Goal: Navigation & Orientation: Find specific page/section

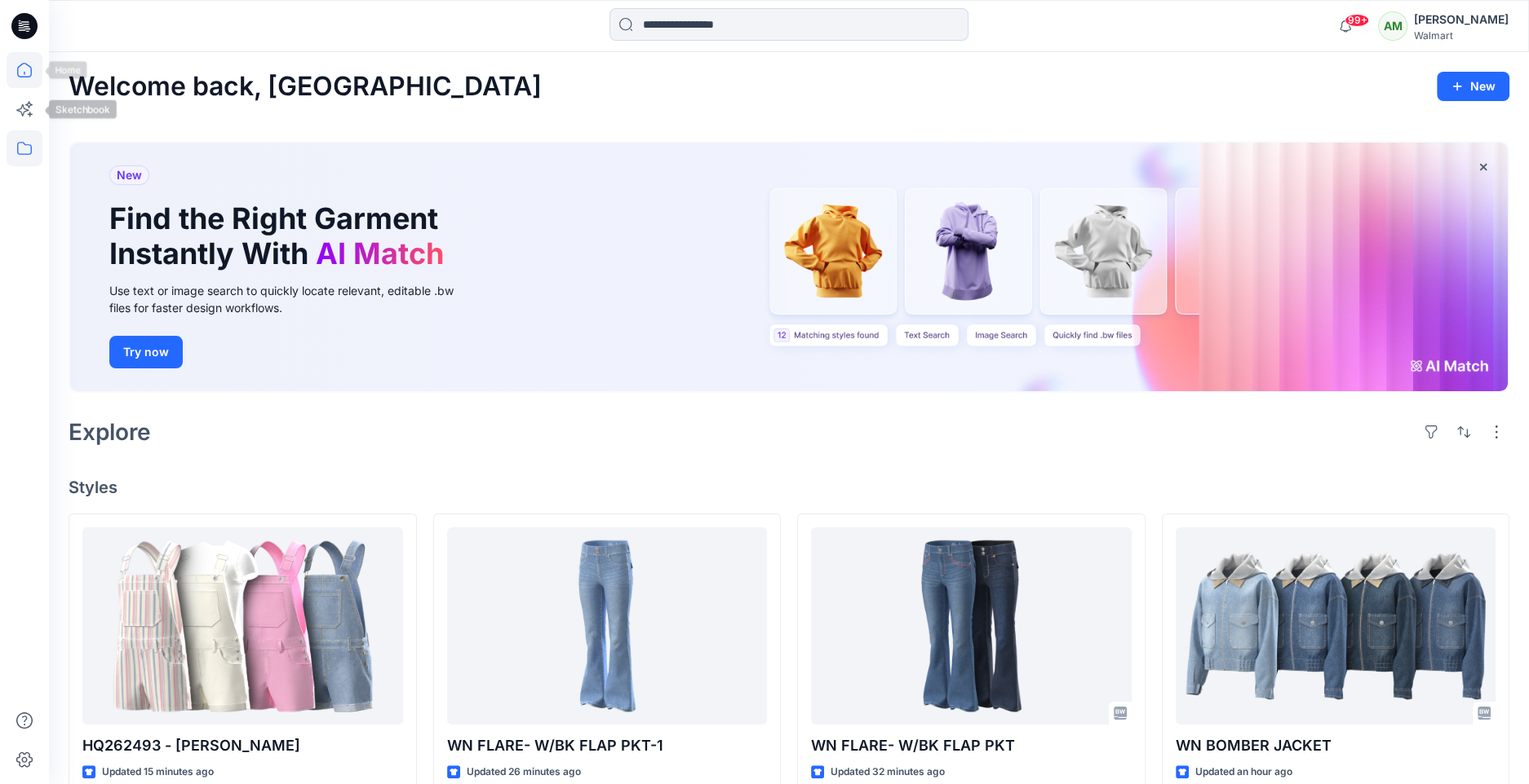
click at [26, 147] on icon at bounding box center [24, 148] width 36 height 36
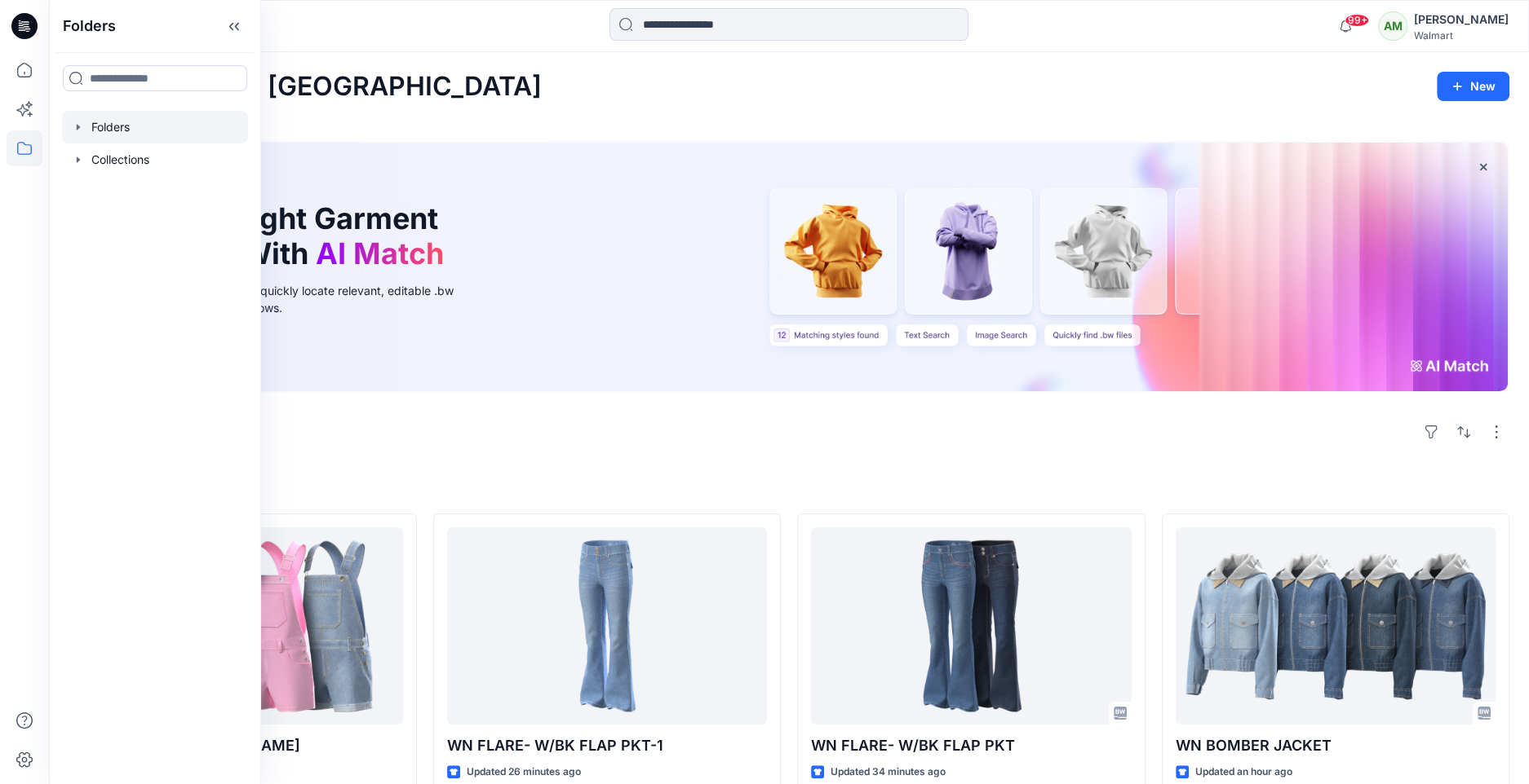
click at [78, 130] on icon "button" at bounding box center [78, 127] width 13 height 13
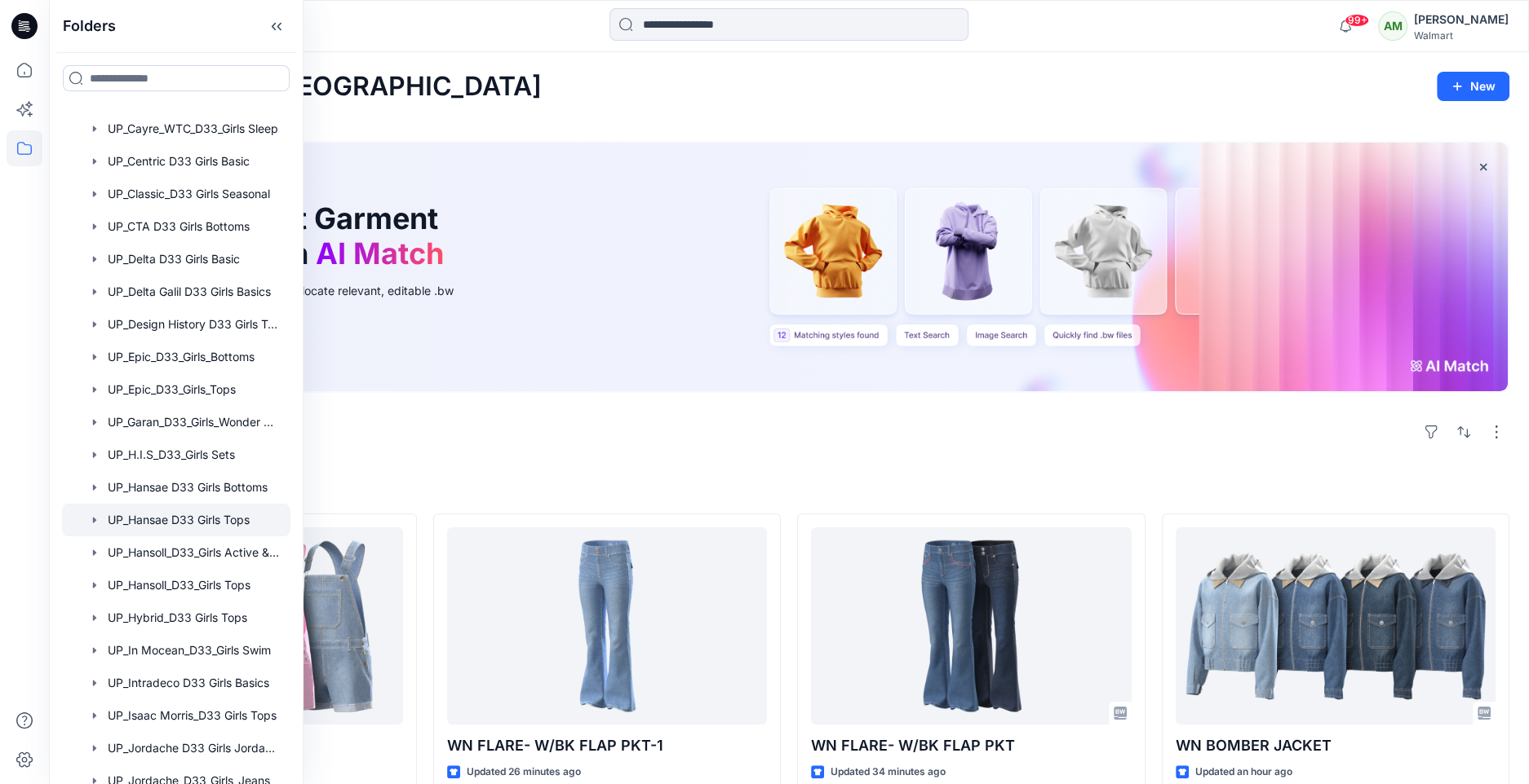
scroll to position [1041, 0]
click at [166, 716] on div at bounding box center [176, 717] width 228 height 33
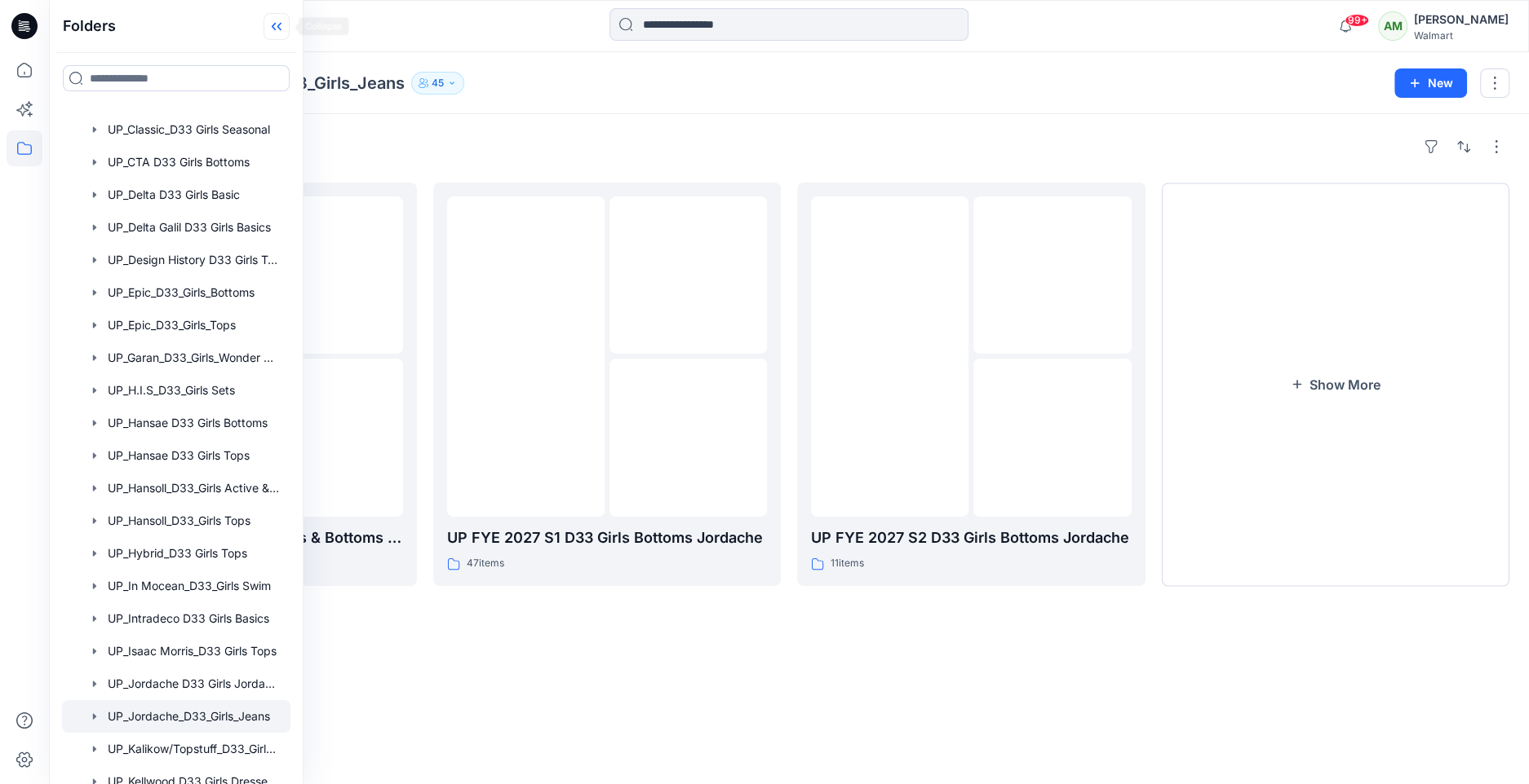
click at [278, 20] on icon at bounding box center [276, 26] width 26 height 27
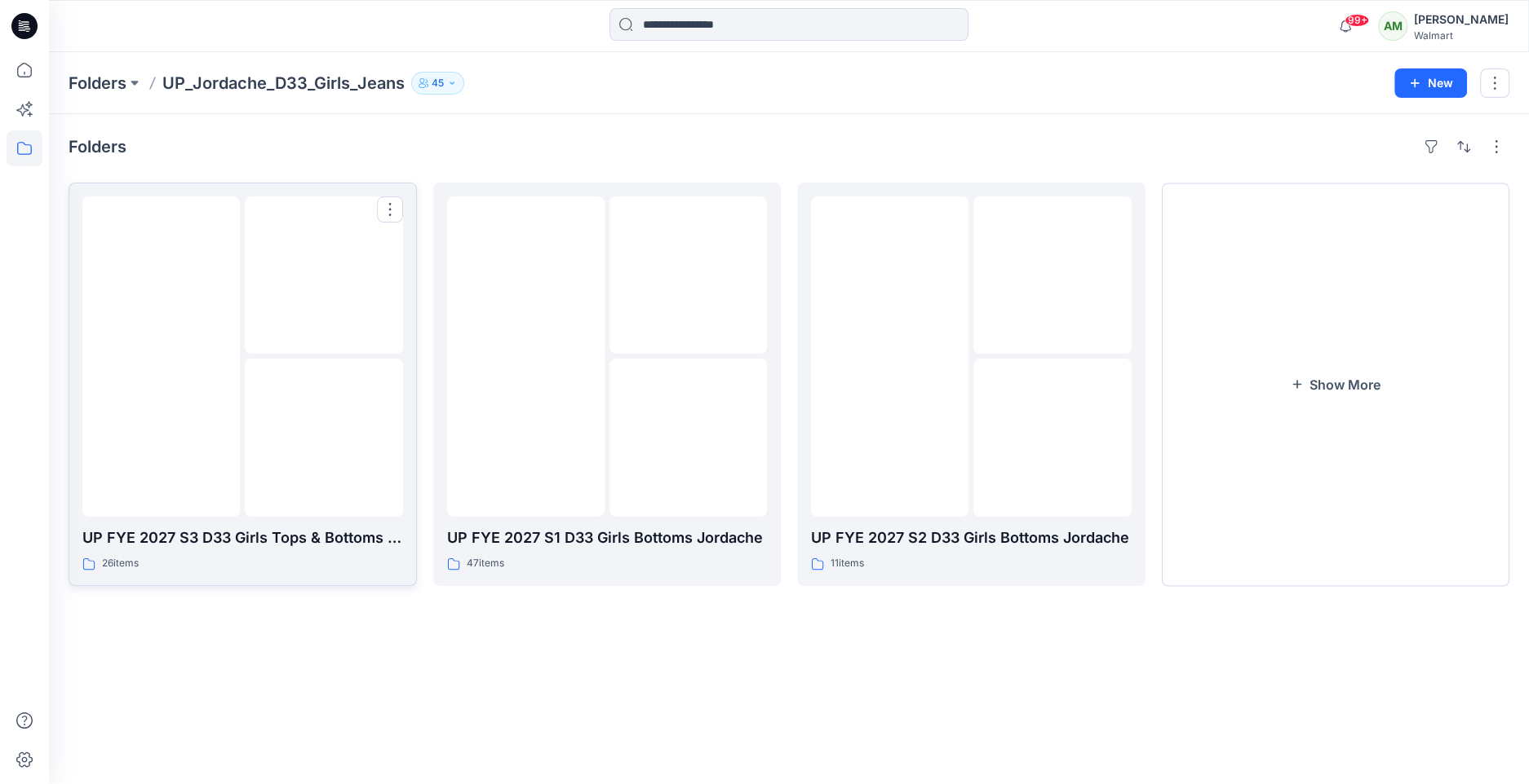
click at [324, 276] on img at bounding box center [324, 276] width 0 height 0
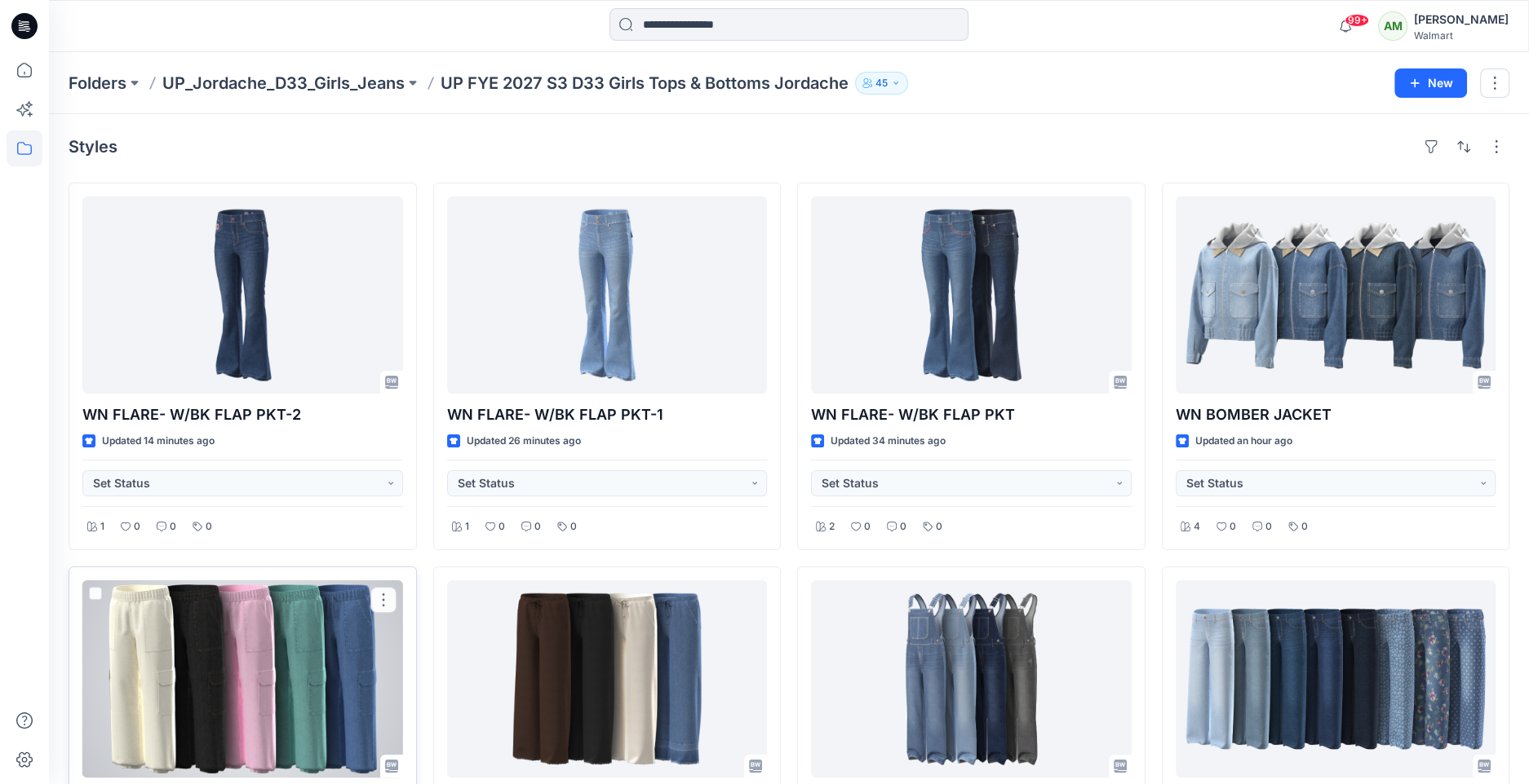
click at [280, 656] on div at bounding box center [242, 679] width 320 height 197
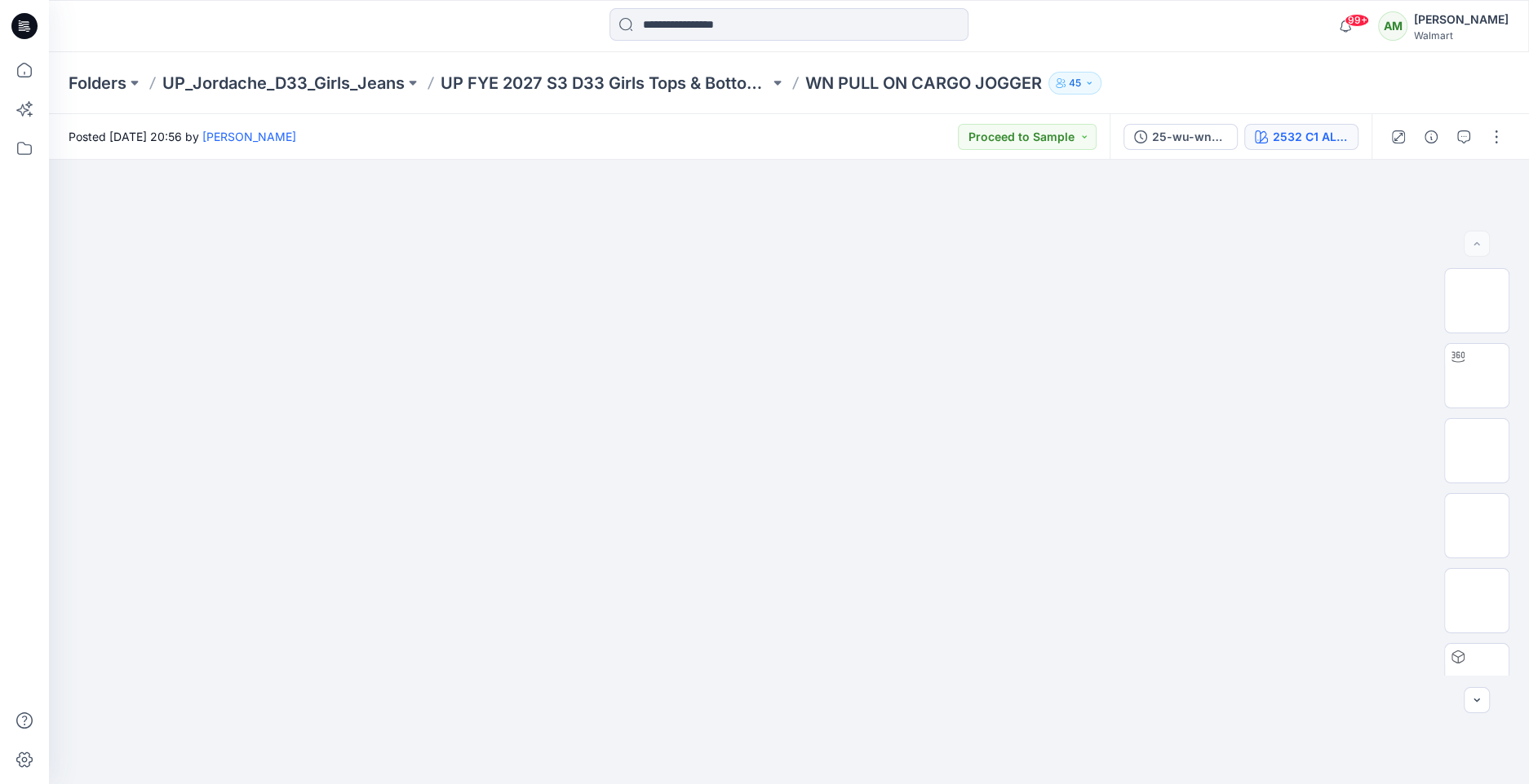
click at [1324, 139] on div "2532 C1 ALMOND 2081126" at bounding box center [1310, 137] width 75 height 18
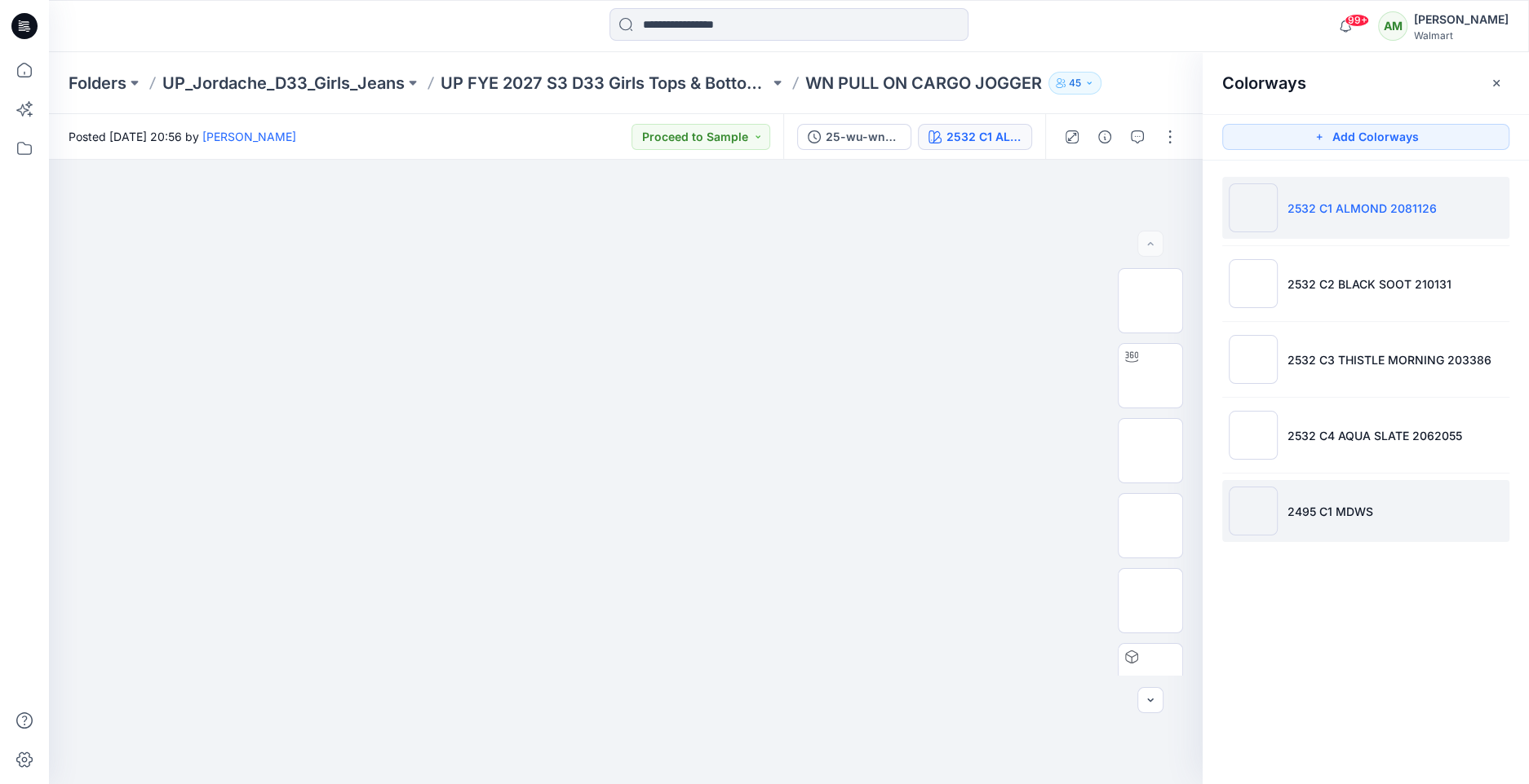
click at [1340, 496] on li "2495 C1 MDWS" at bounding box center [1365, 511] width 287 height 62
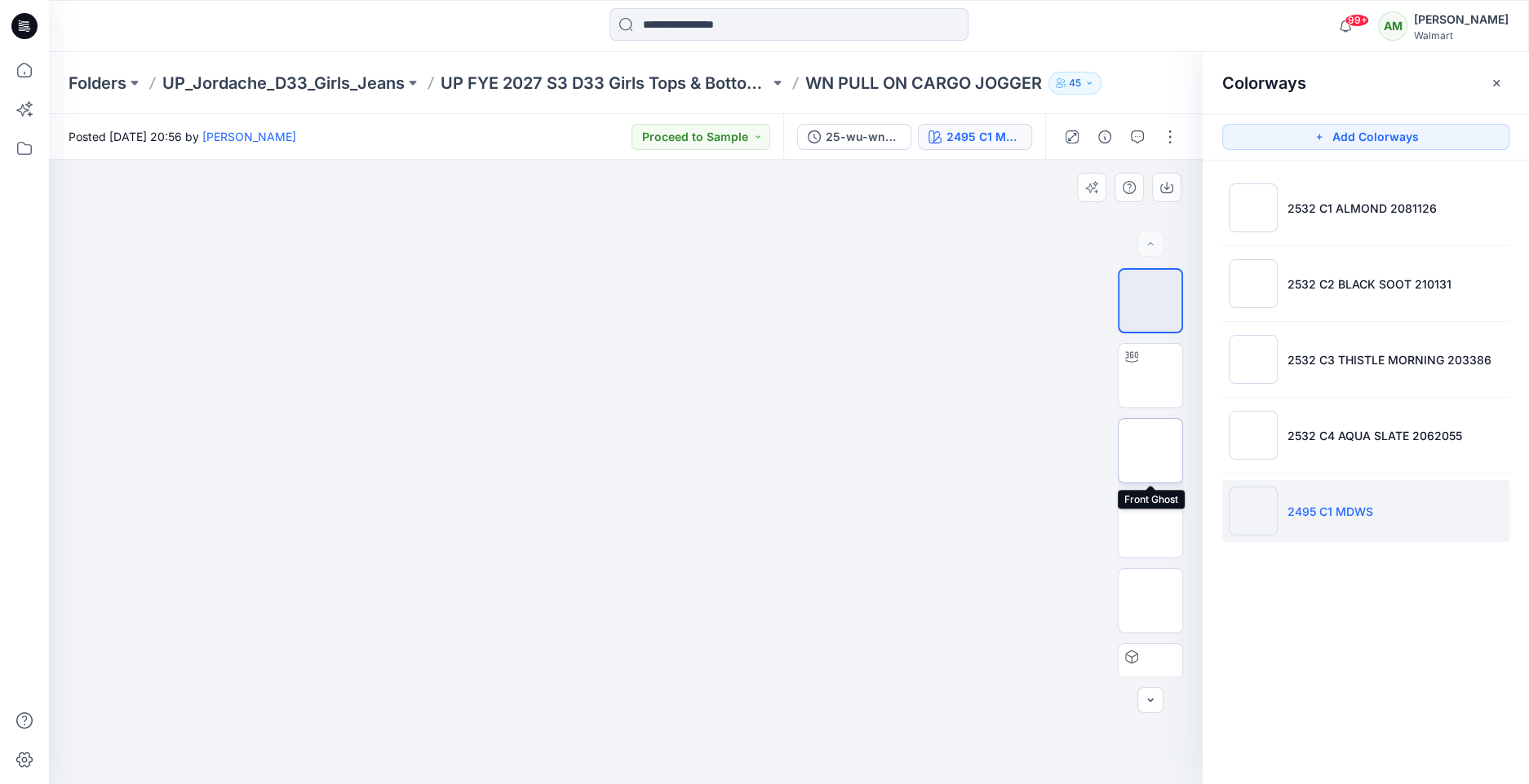
click at [1150, 451] on img at bounding box center [1150, 451] width 0 height 0
click at [1166, 186] on icon "button" at bounding box center [1166, 187] width 13 height 13
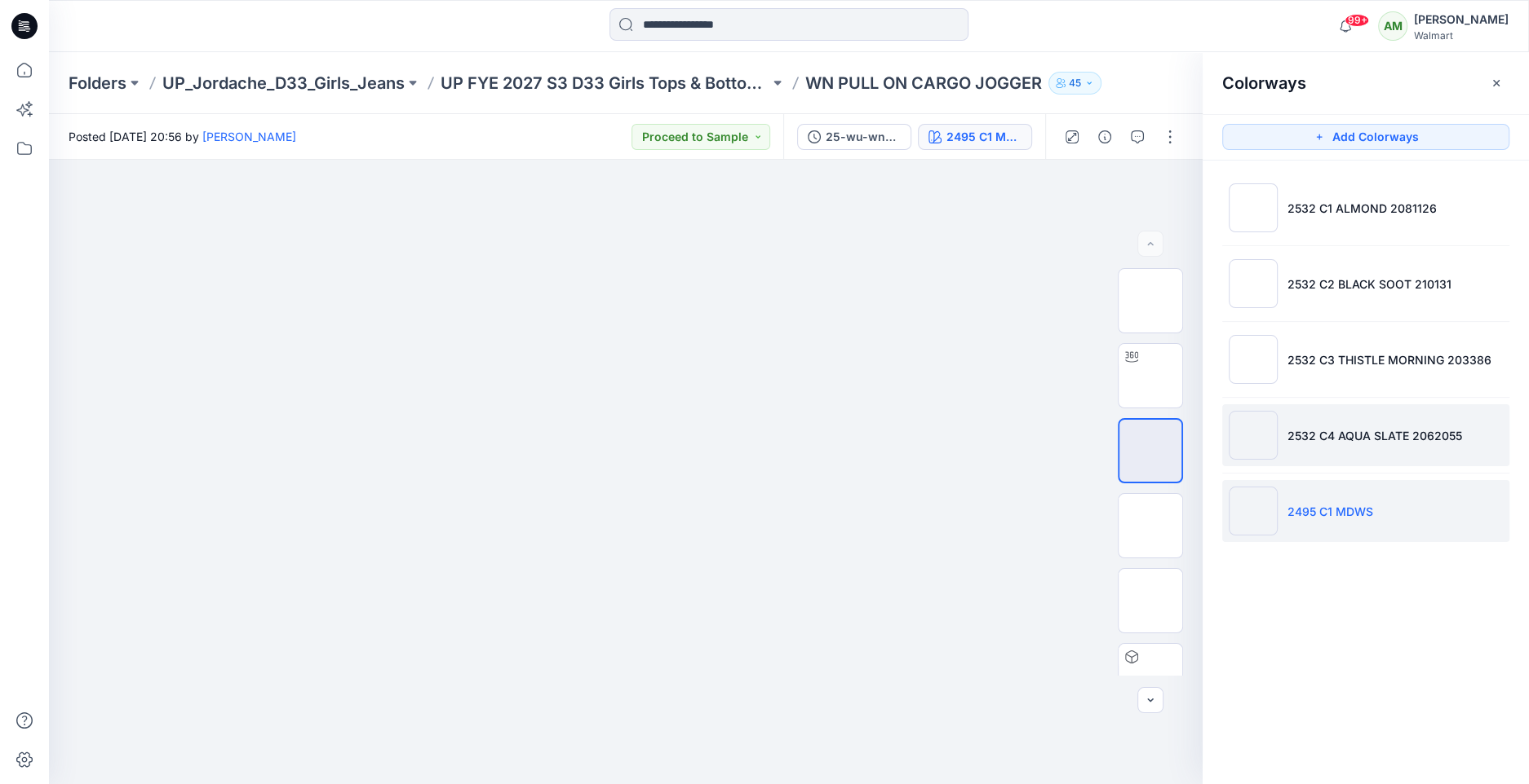
click at [1287, 410] on li "2532 C4 AQUA SLATE 2062055" at bounding box center [1365, 435] width 287 height 62
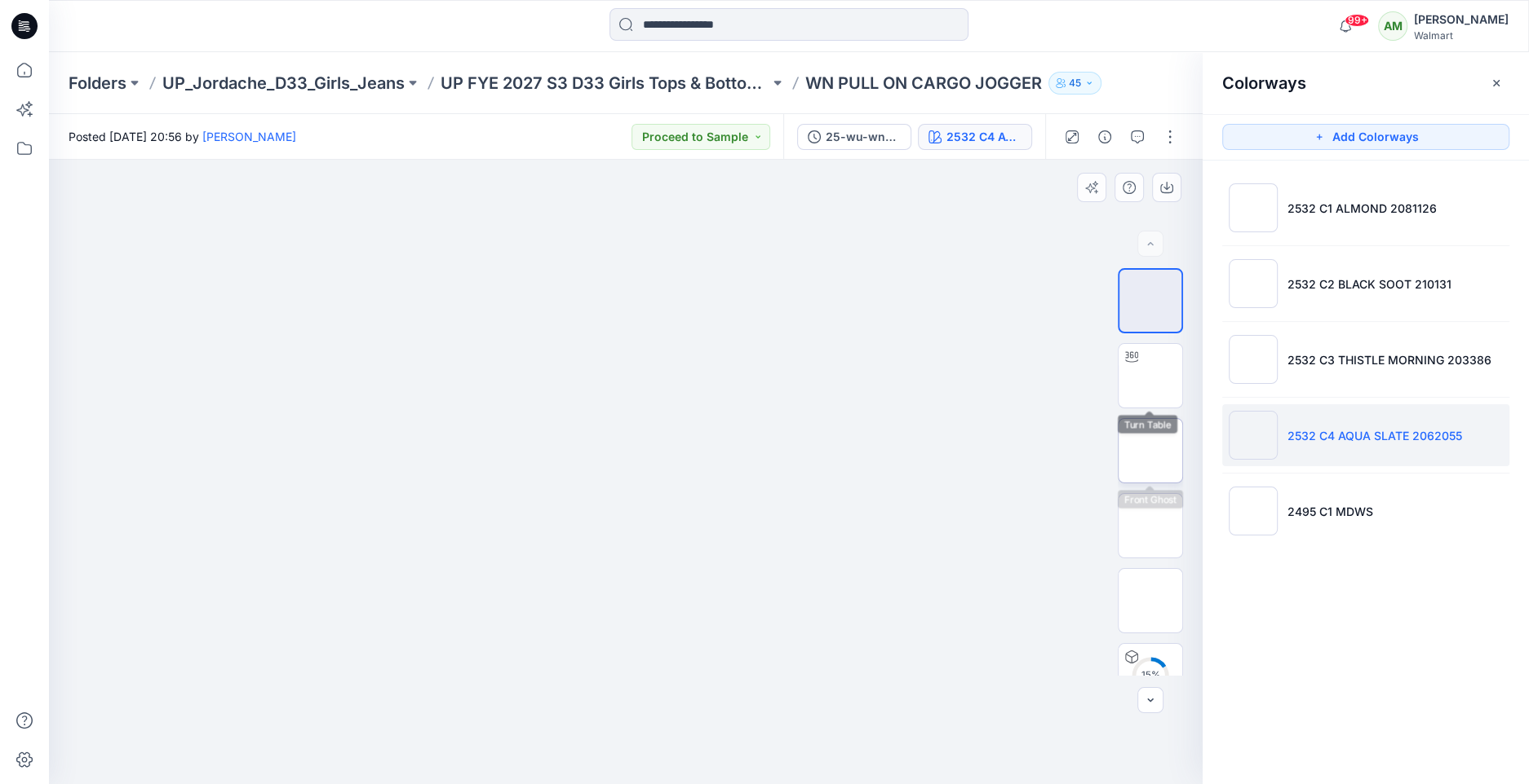
click at [1150, 451] on img at bounding box center [1150, 451] width 0 height 0
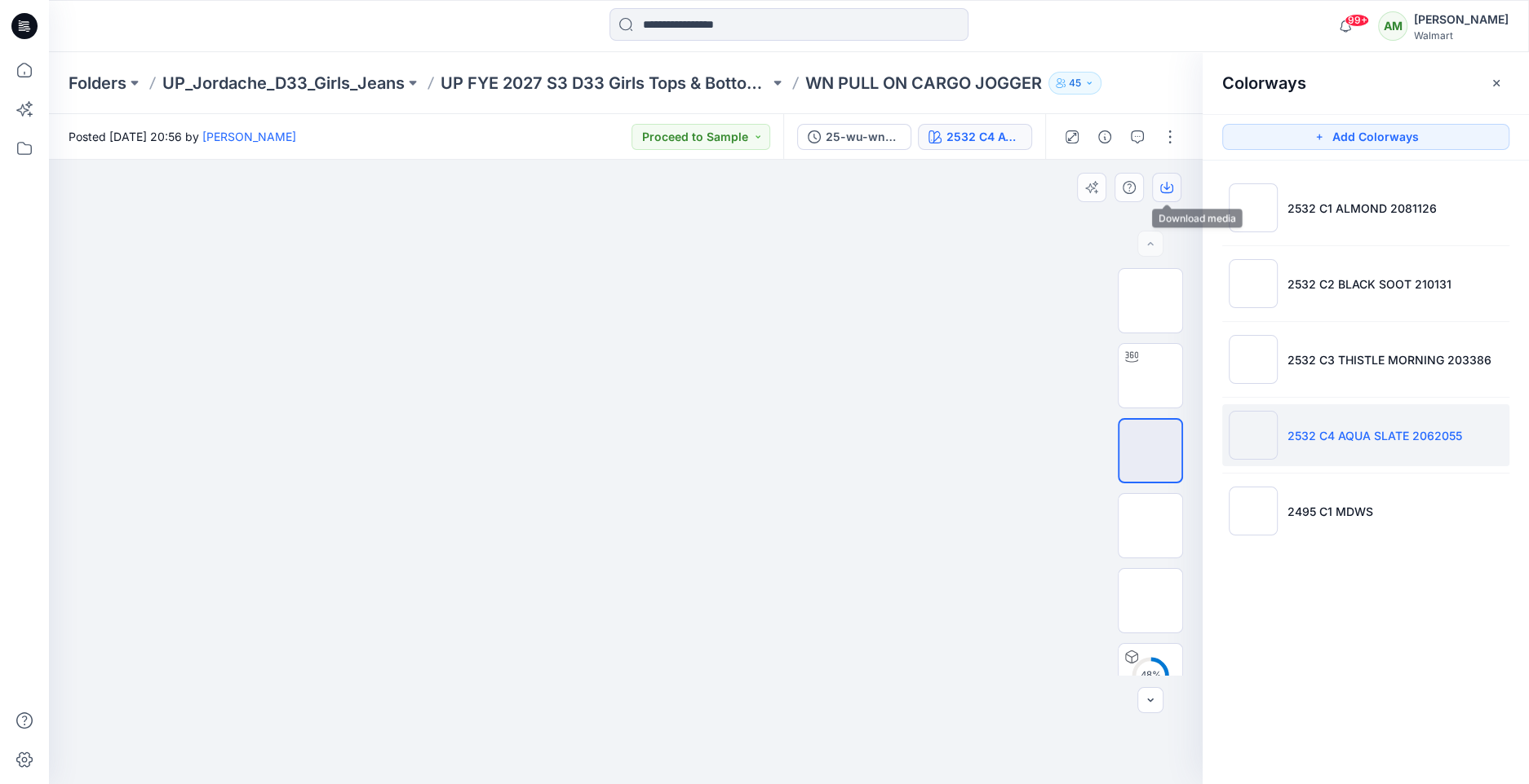
click at [1166, 181] on icon "button" at bounding box center [1166, 187] width 13 height 13
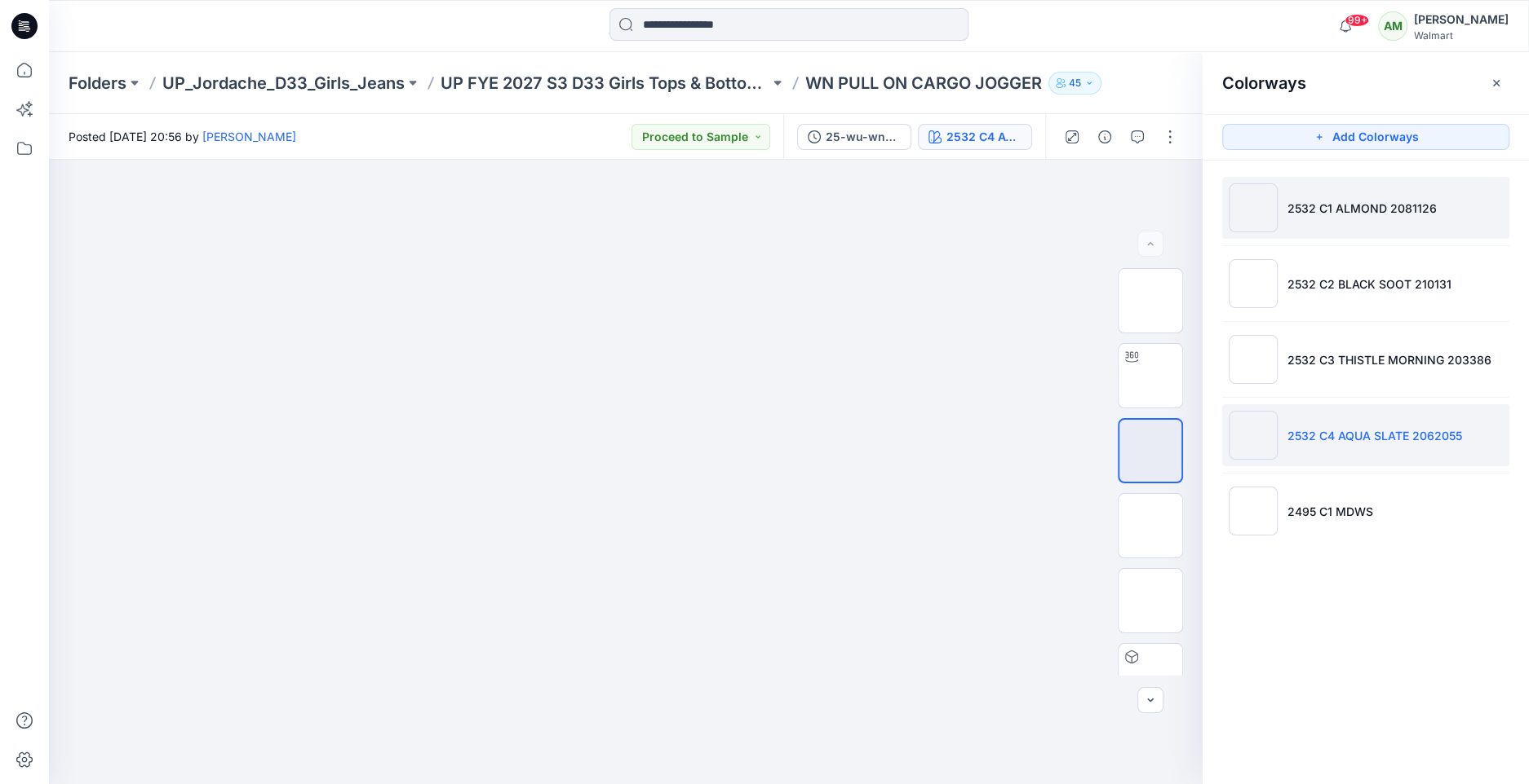
click at [1412, 207] on p "2532 C1 ALMOND 2081126" at bounding box center [1362, 208] width 149 height 17
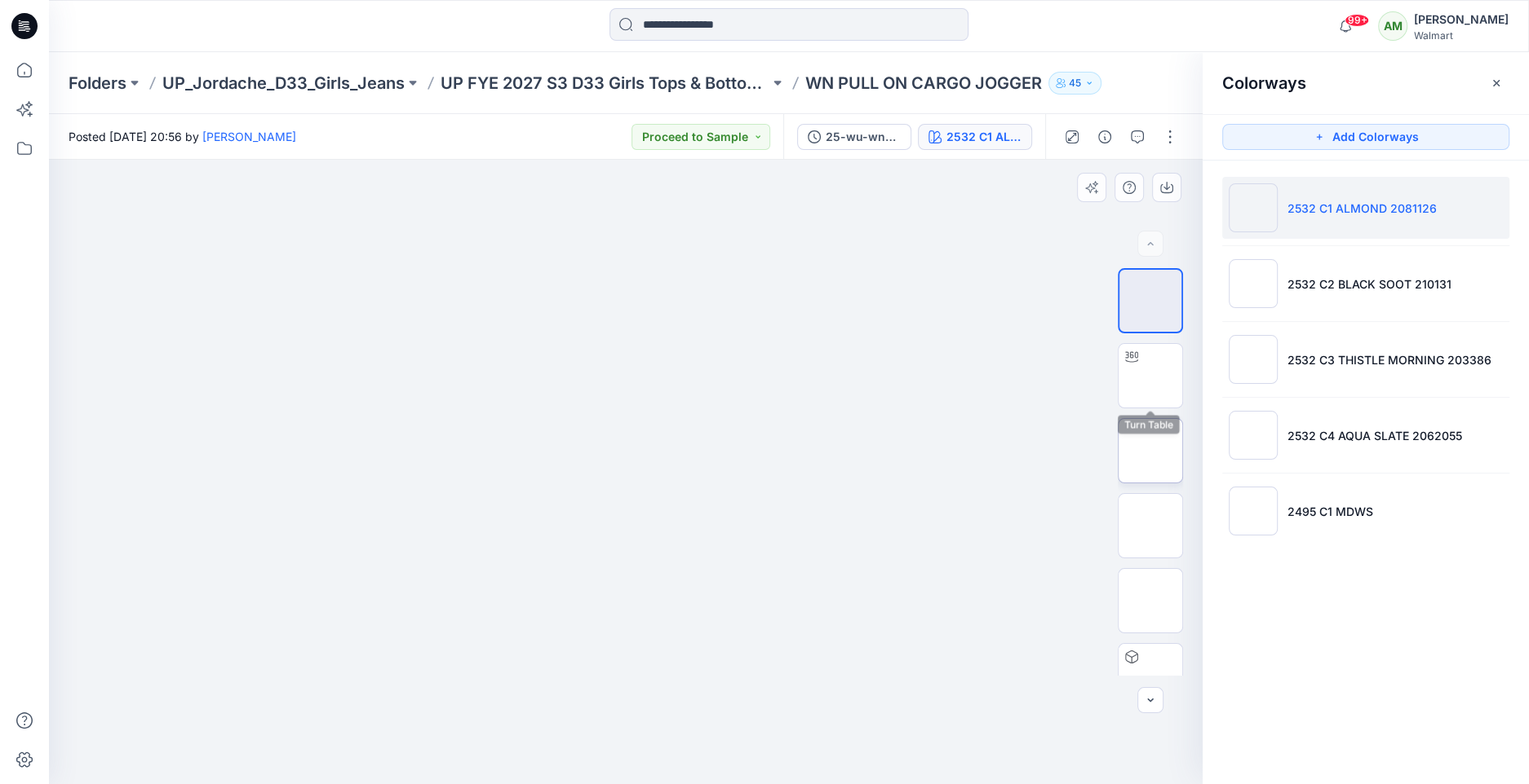
click at [1150, 451] on img at bounding box center [1150, 451] width 0 height 0
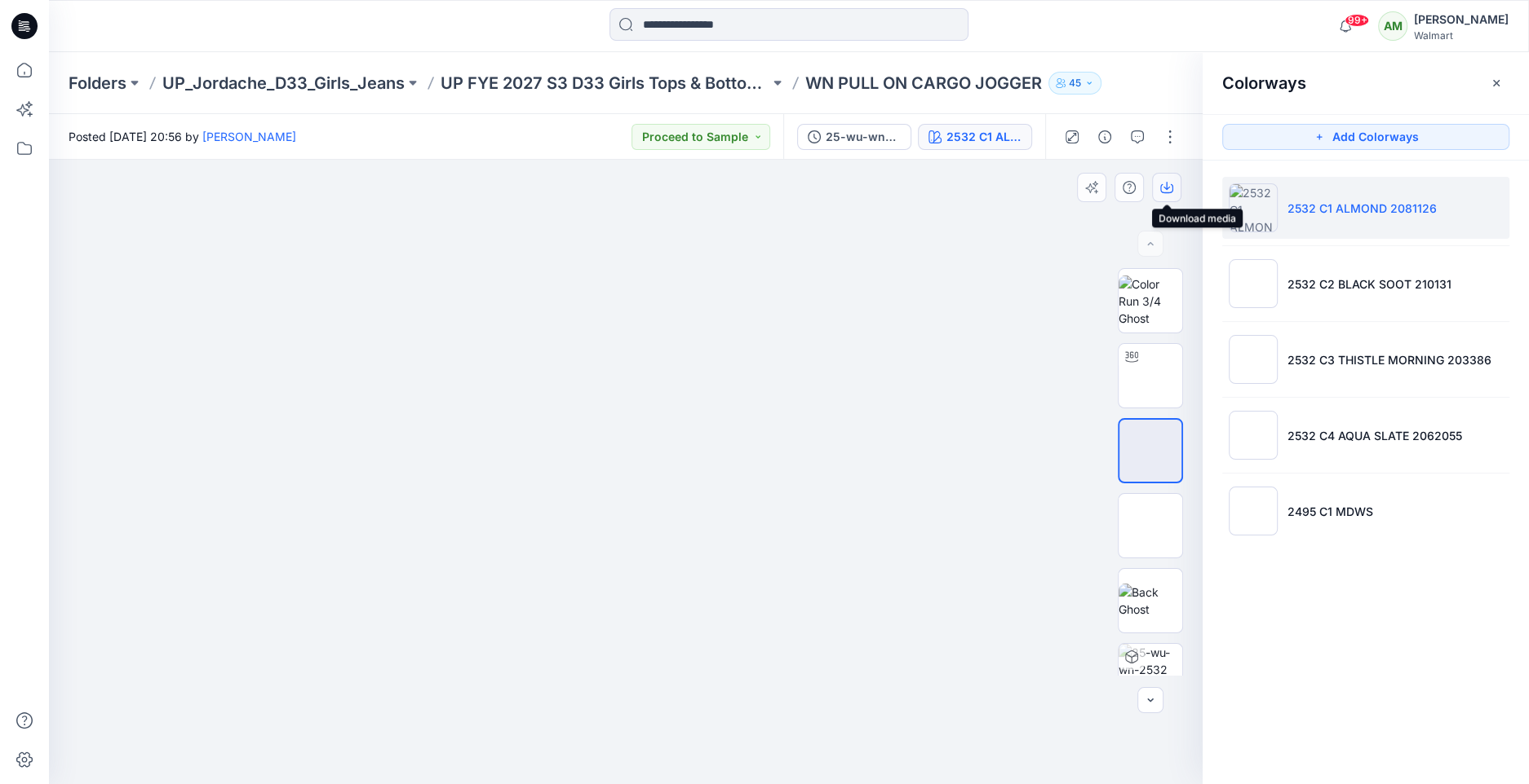
click at [1167, 187] on icon "button" at bounding box center [1166, 185] width 6 height 8
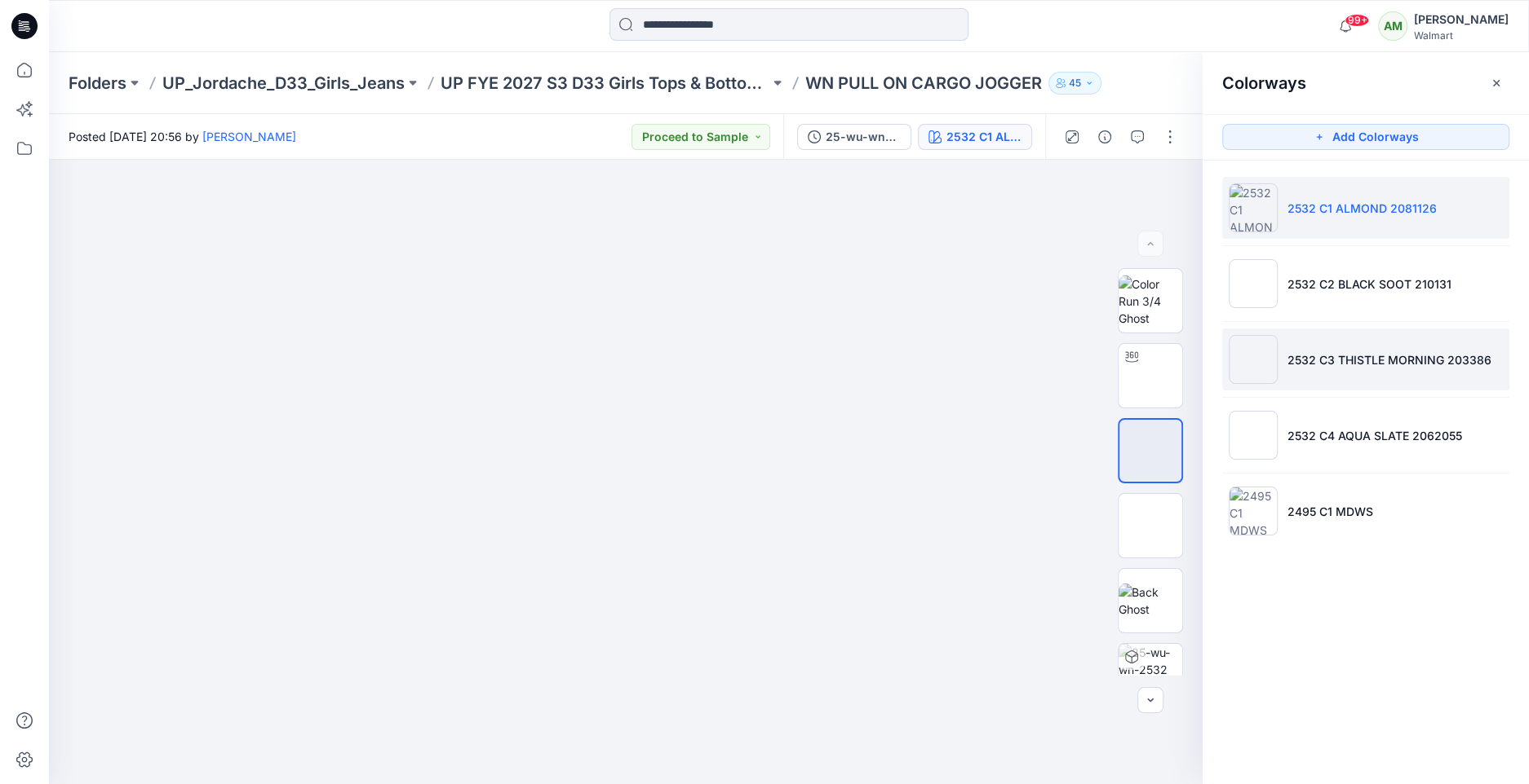
click at [1393, 362] on p "2532 C3 THISTLE MORNING 203386" at bounding box center [1389, 360] width 204 height 17
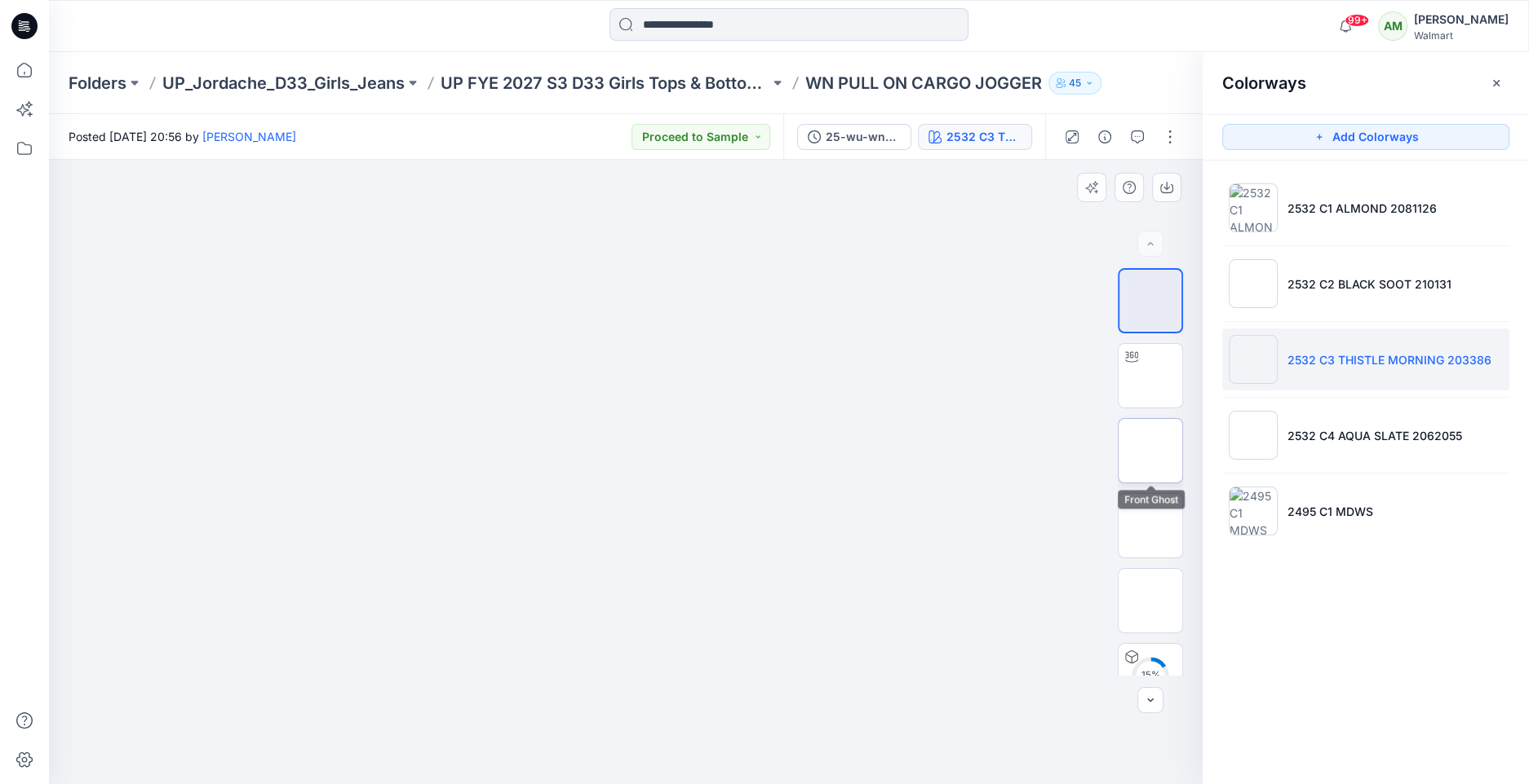
click at [1150, 451] on img at bounding box center [1150, 451] width 0 height 0
click at [1173, 186] on icon "button" at bounding box center [1166, 187] width 13 height 13
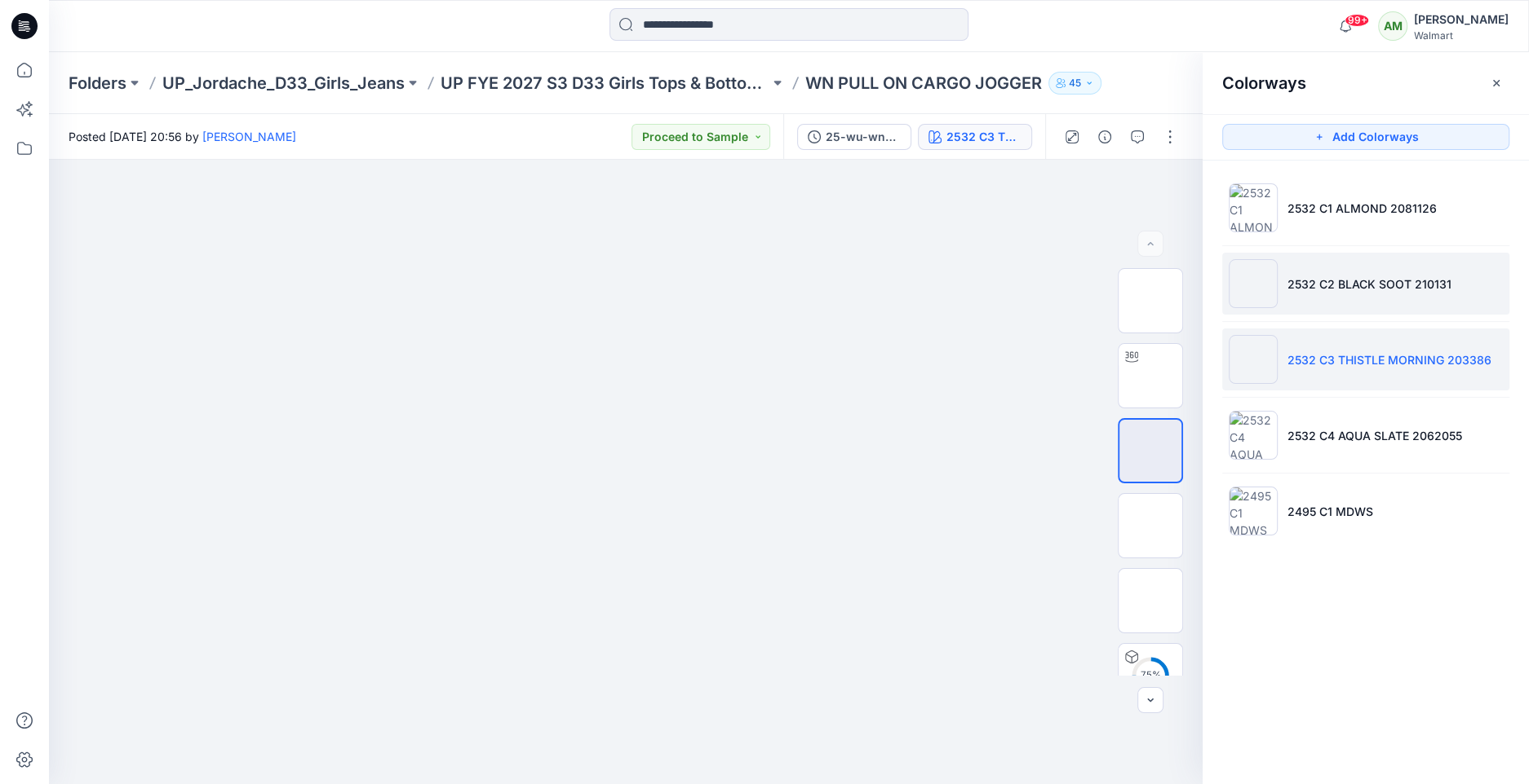
click at [1340, 288] on p "2532 C2 BLACK SOOT 210131" at bounding box center [1369, 284] width 164 height 17
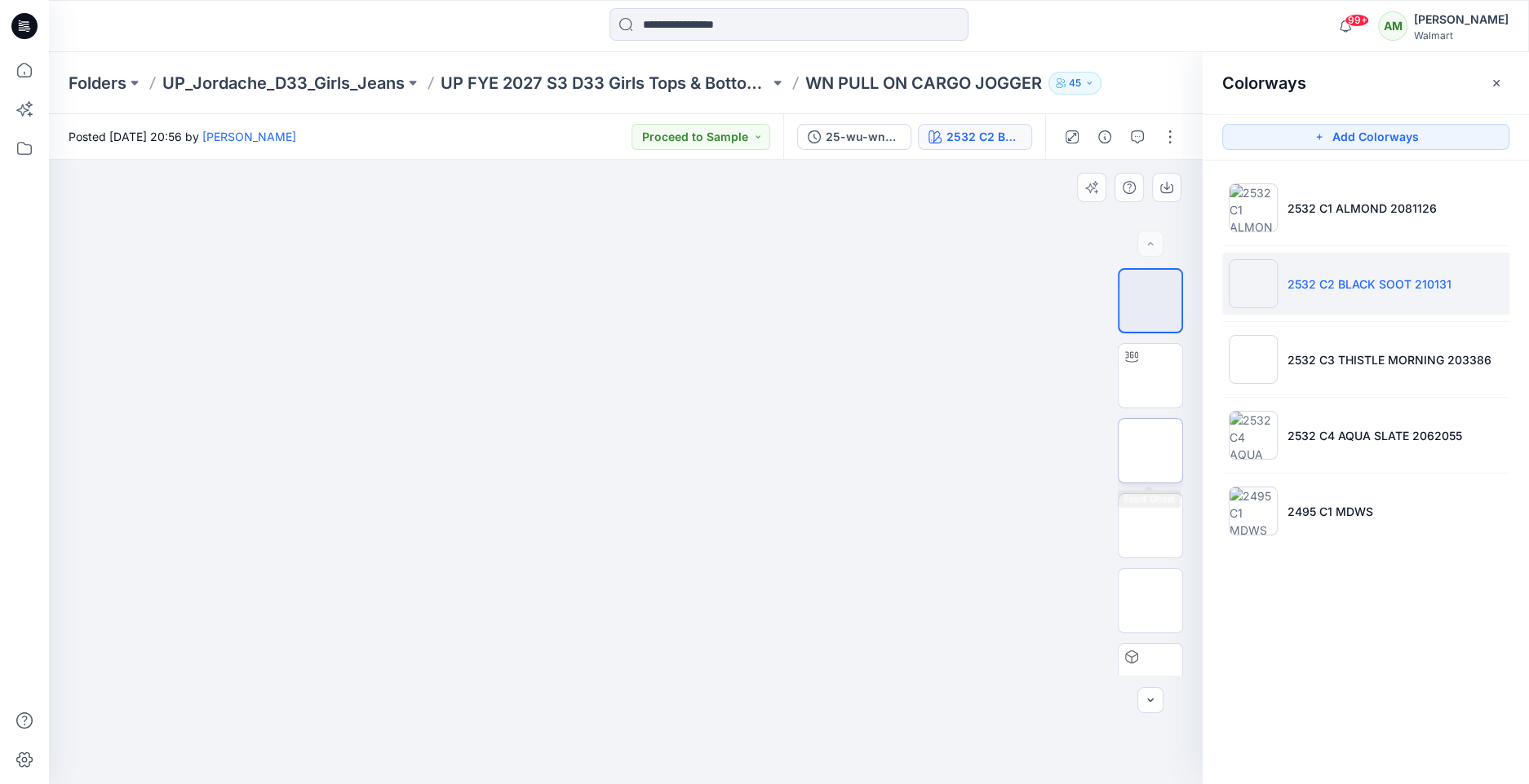
click at [1150, 451] on img at bounding box center [1150, 451] width 0 height 0
click at [1169, 182] on icon "button" at bounding box center [1166, 187] width 13 height 13
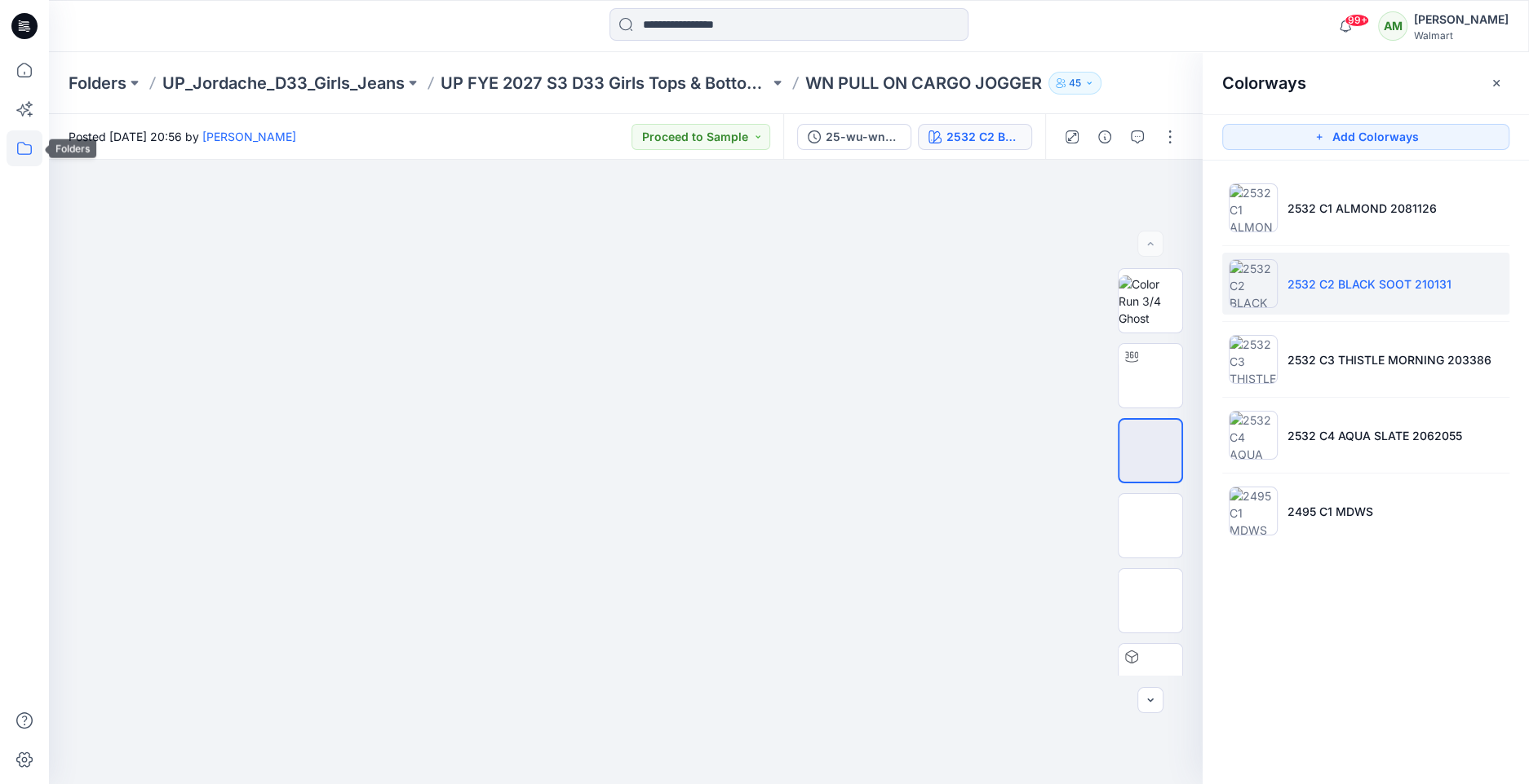
click at [21, 152] on icon at bounding box center [24, 148] width 36 height 36
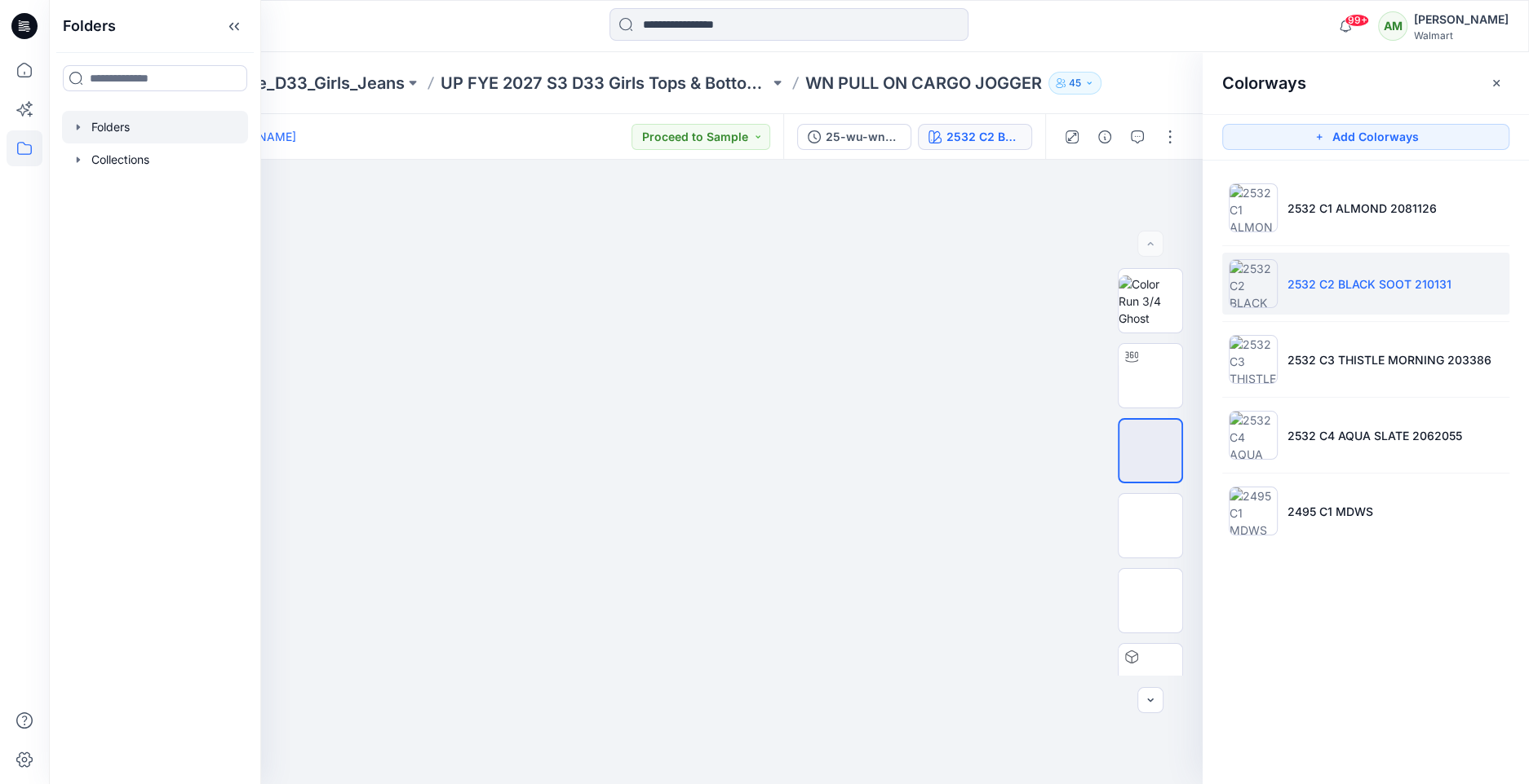
click at [82, 127] on icon "button" at bounding box center [78, 127] width 13 height 13
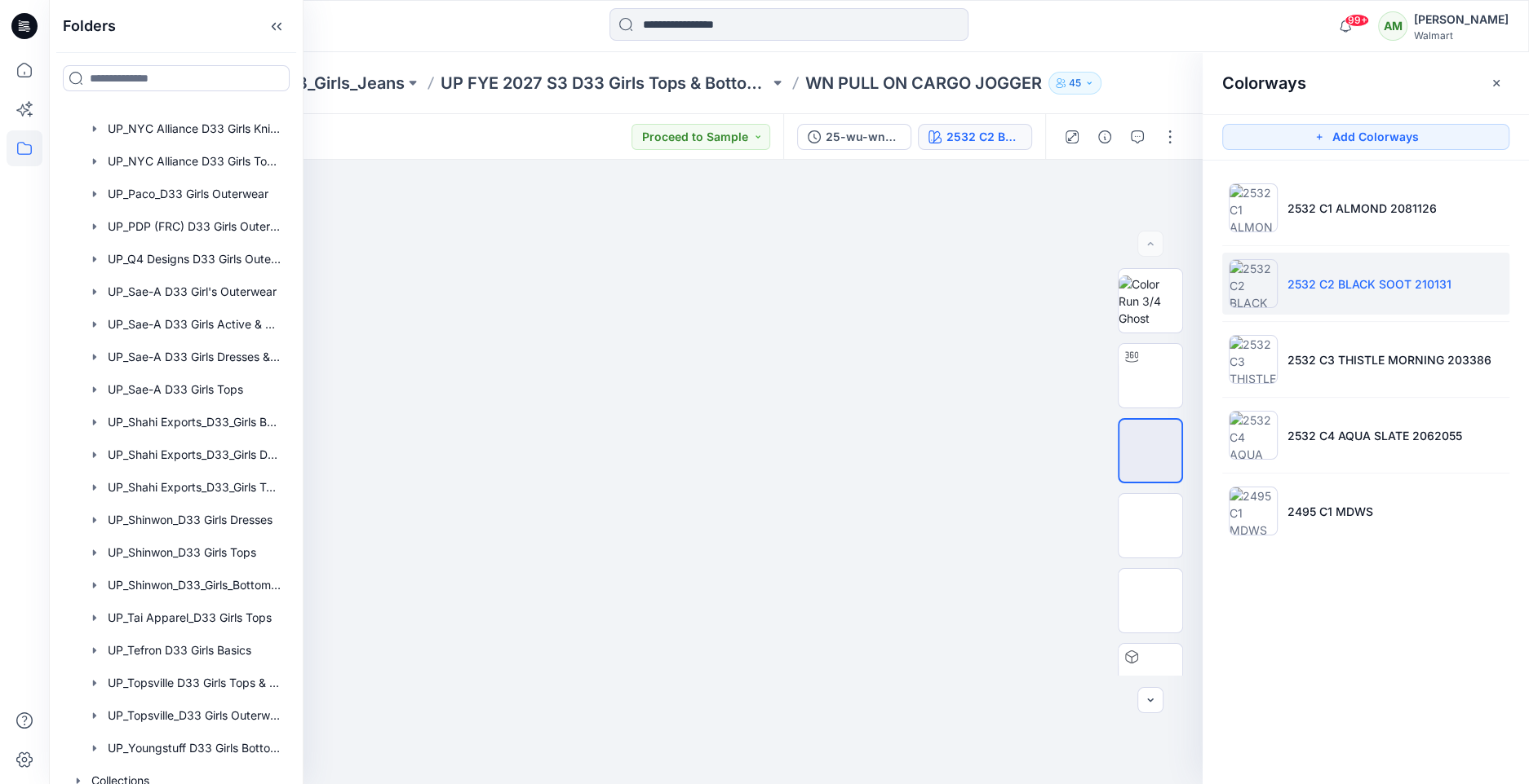
scroll to position [1935, 0]
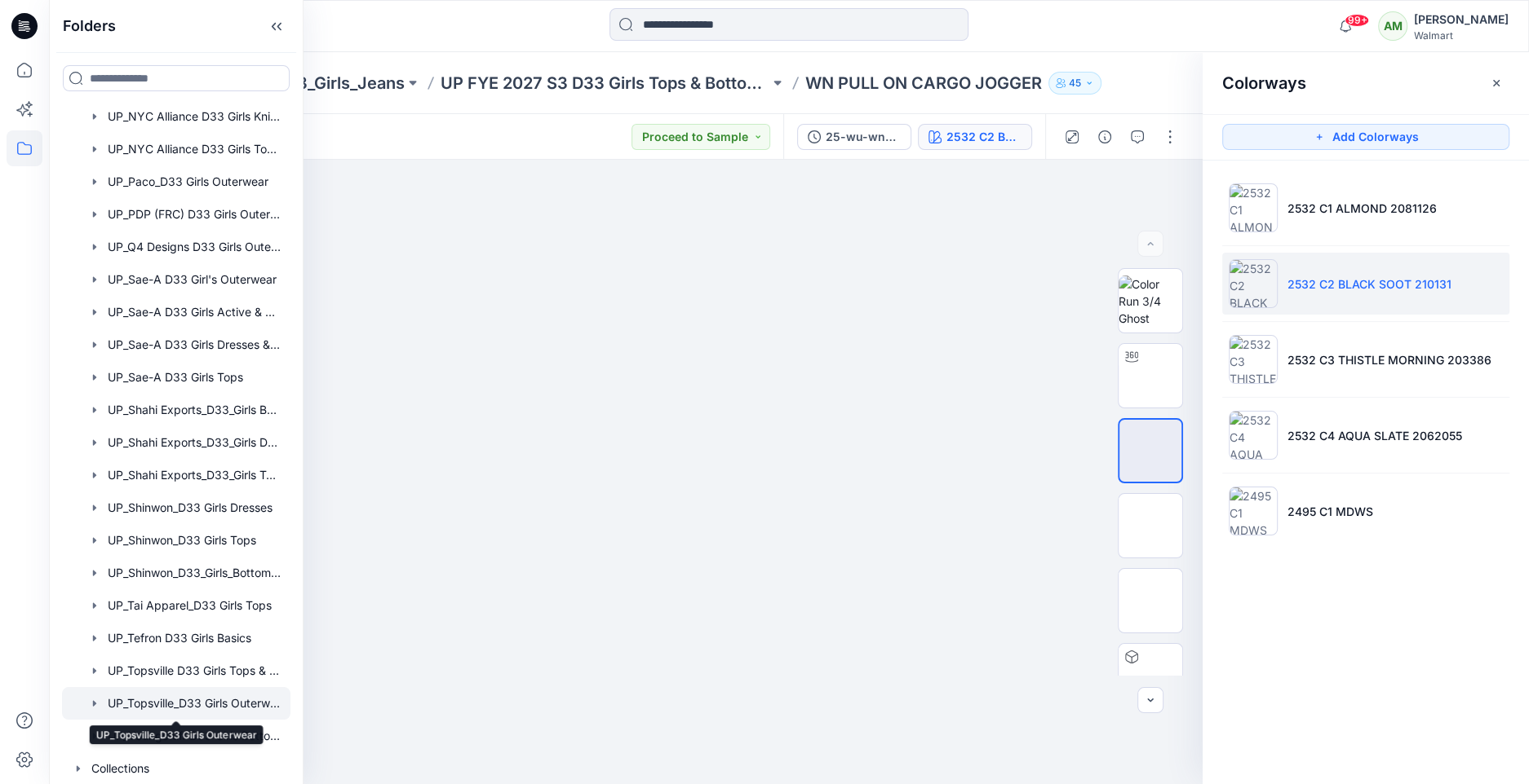
click at [159, 701] on div at bounding box center [176, 704] width 228 height 33
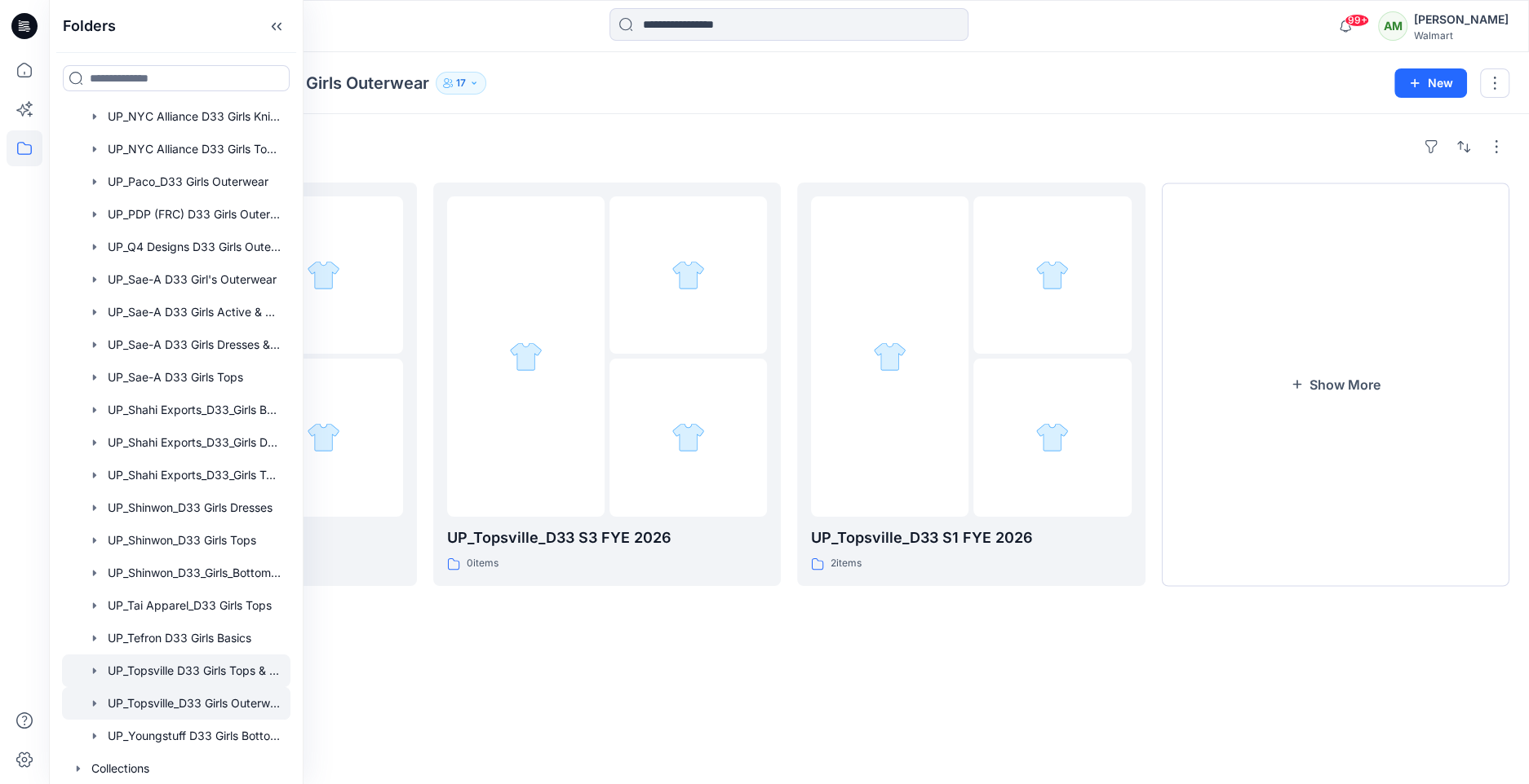
click at [168, 670] on div at bounding box center [176, 671] width 228 height 33
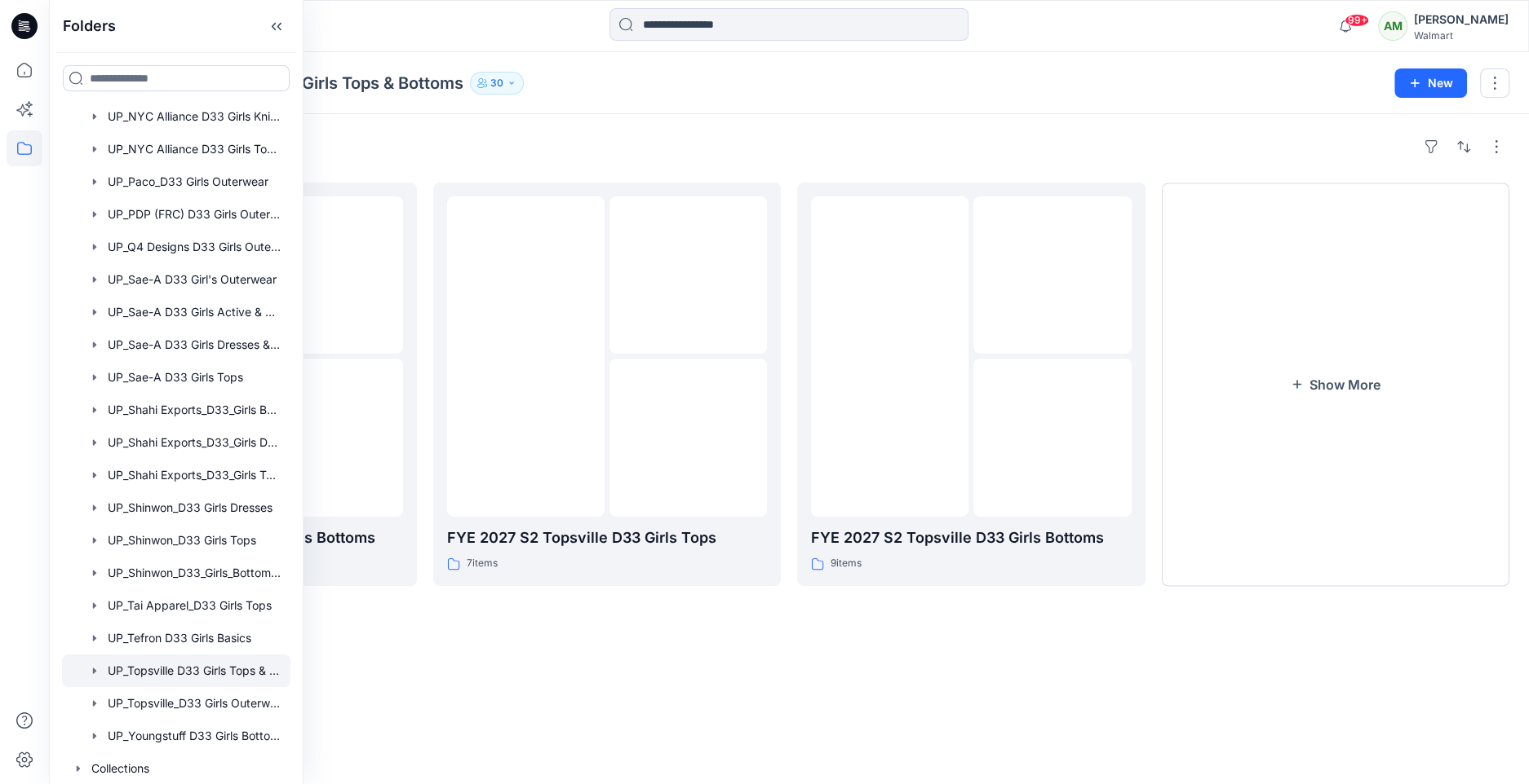
click at [580, 141] on div "Folders" at bounding box center [789, 146] width 1440 height 26
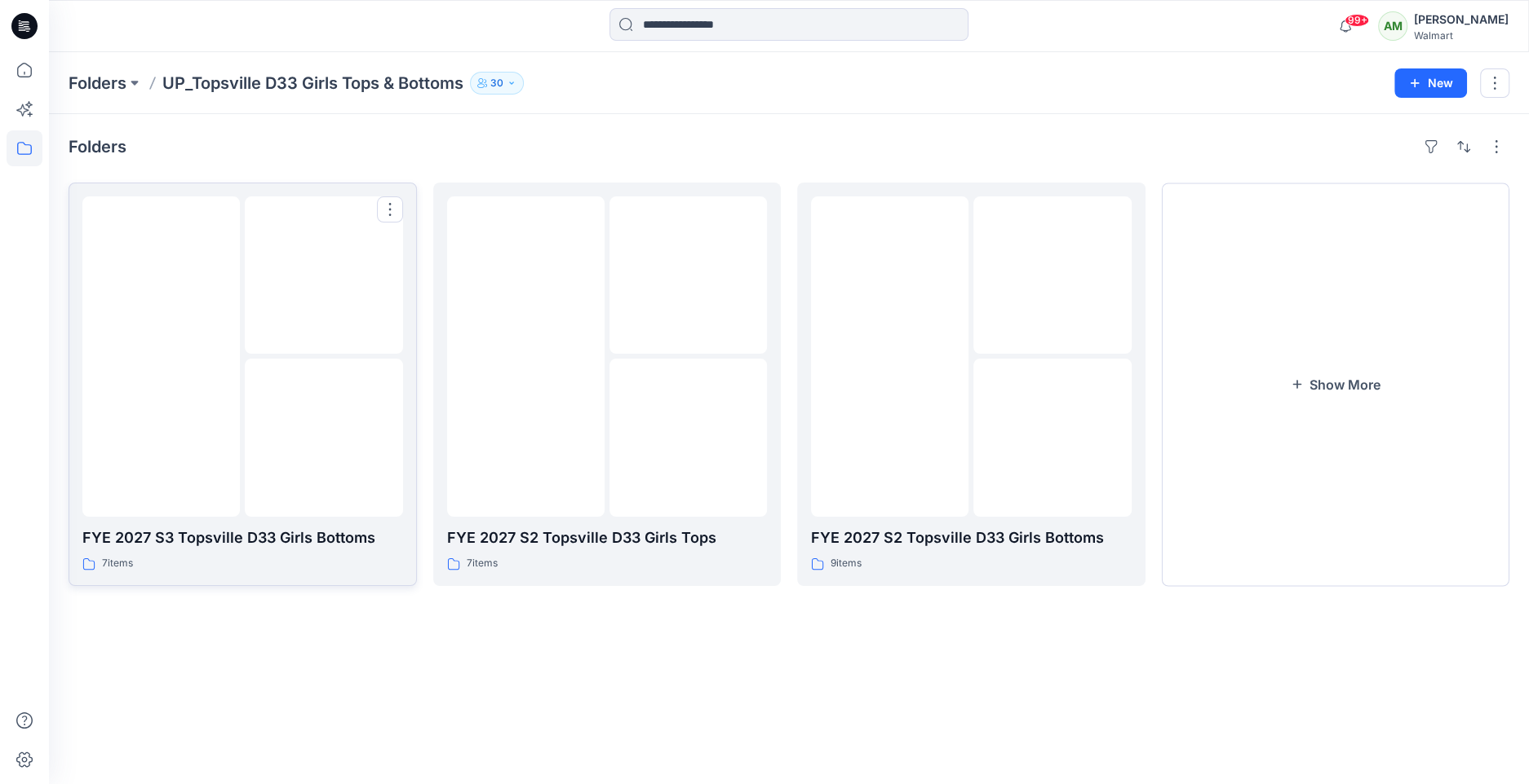
click at [324, 438] on img at bounding box center [324, 438] width 0 height 0
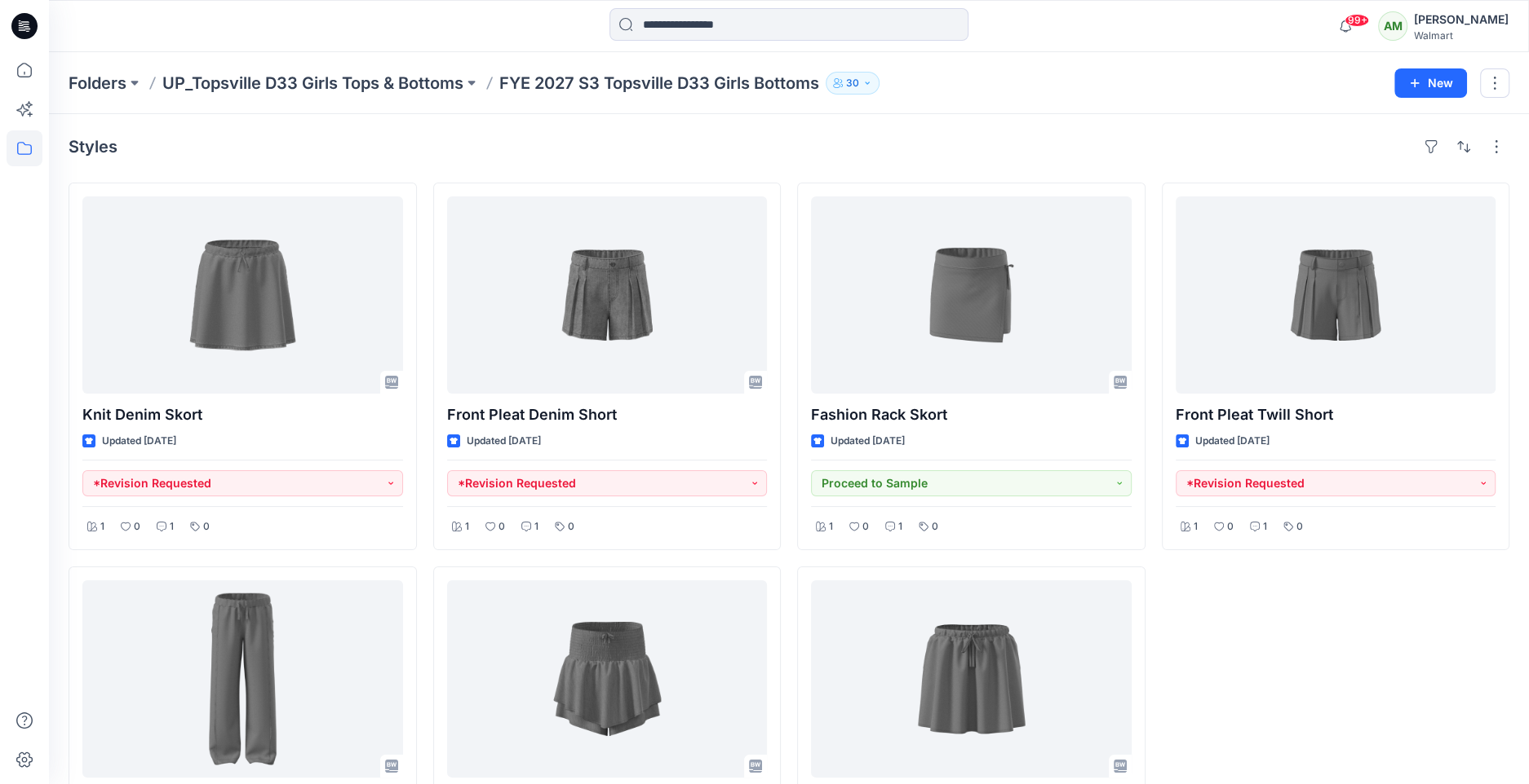
click at [8, 154] on icon at bounding box center [24, 148] width 36 height 36
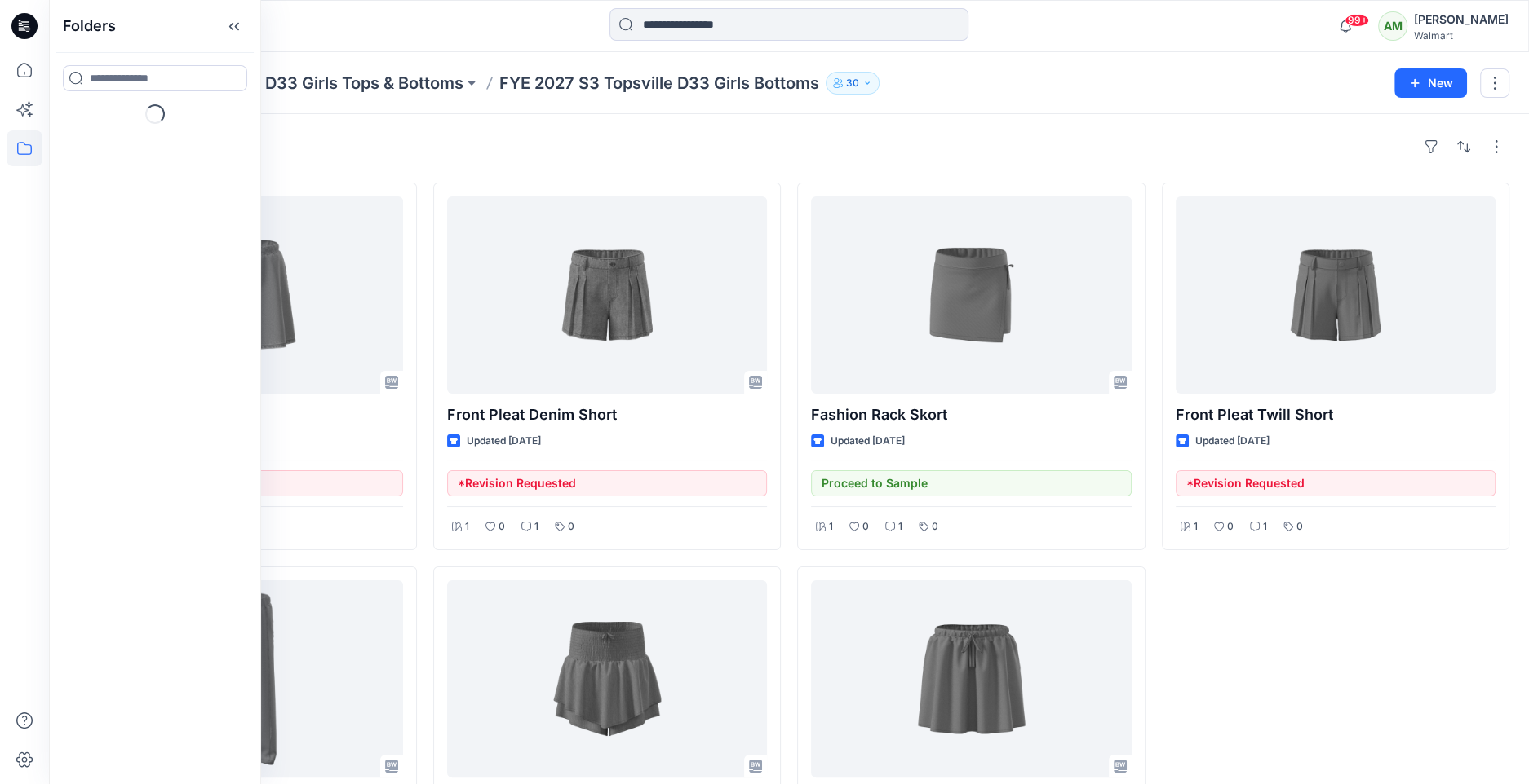
click at [67, 134] on div "Folders Loading..." at bounding box center [155, 392] width 212 height 784
click at [92, 112] on div at bounding box center [156, 128] width 186 height 33
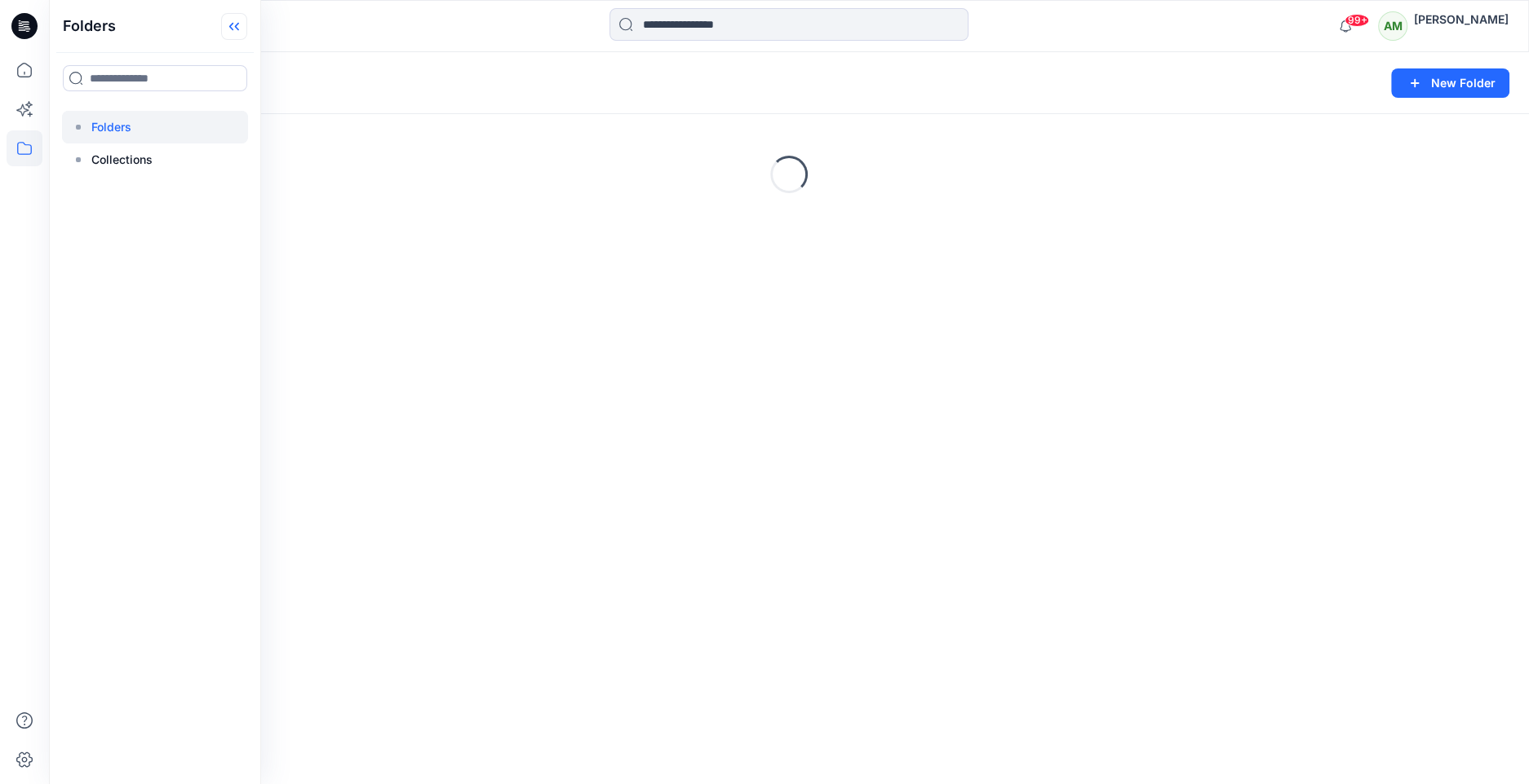
click at [236, 30] on icon at bounding box center [233, 26] width 26 height 27
click at [120, 88] on p "Folders" at bounding box center [98, 82] width 58 height 23
